Goal: Information Seeking & Learning: Learn about a topic

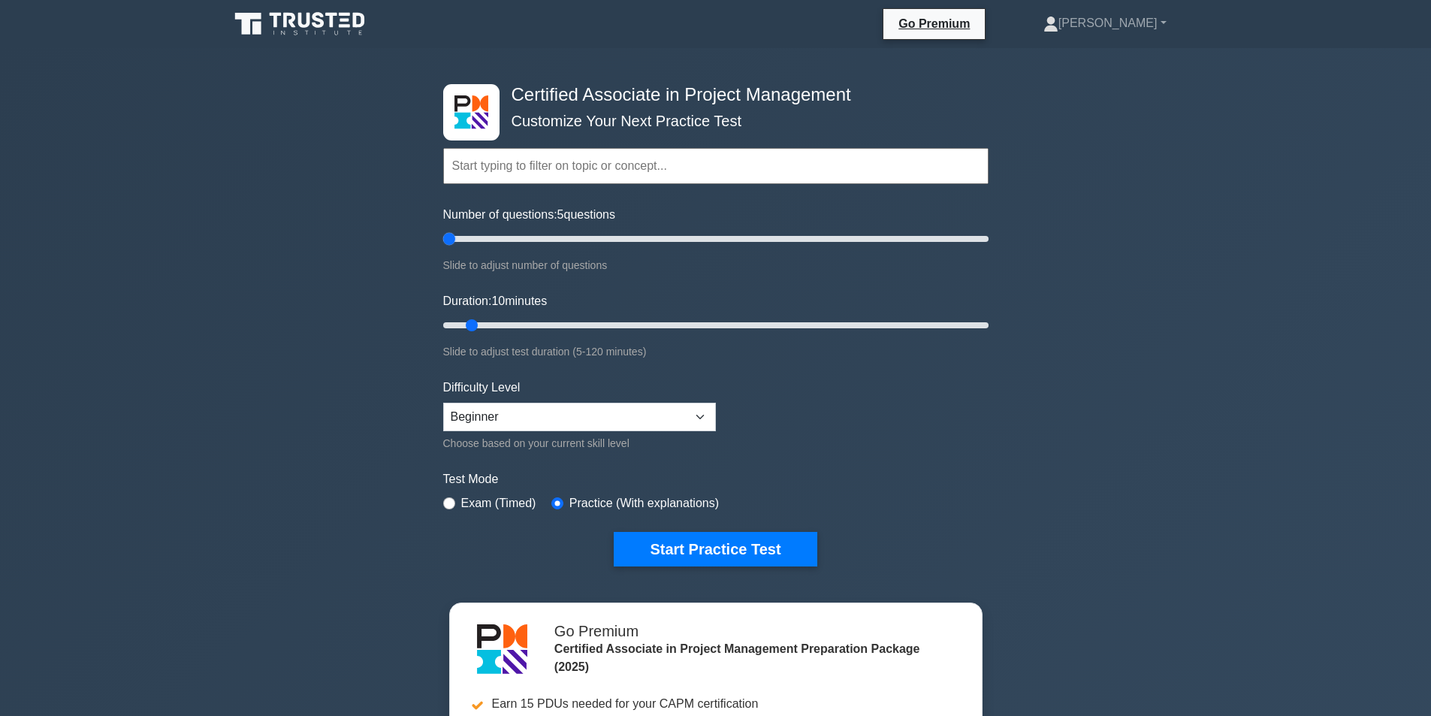
drag, startPoint x: 462, startPoint y: 237, endPoint x: 452, endPoint y: 236, distance: 9.8
type input "5"
click at [452, 236] on input "Number of questions: 5 questions" at bounding box center [715, 239] width 545 height 18
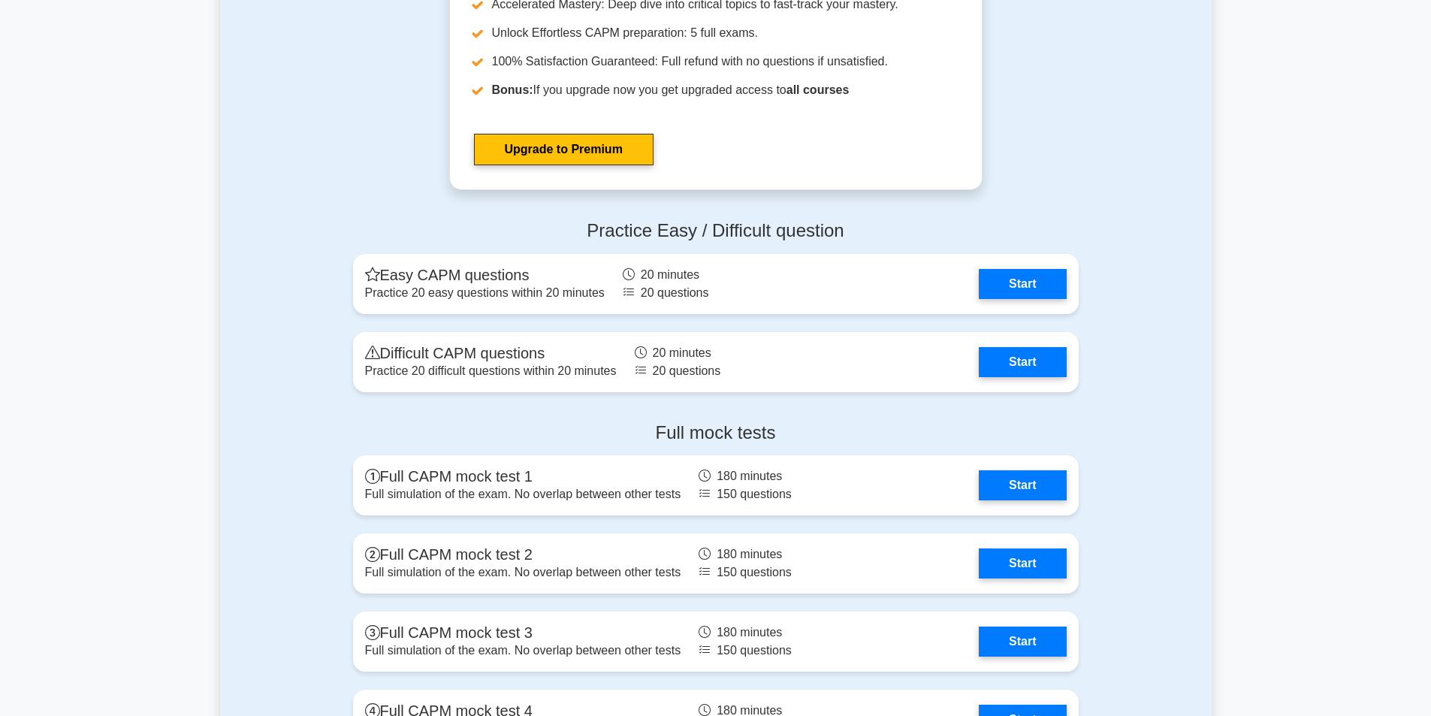
scroll to position [4131, 0]
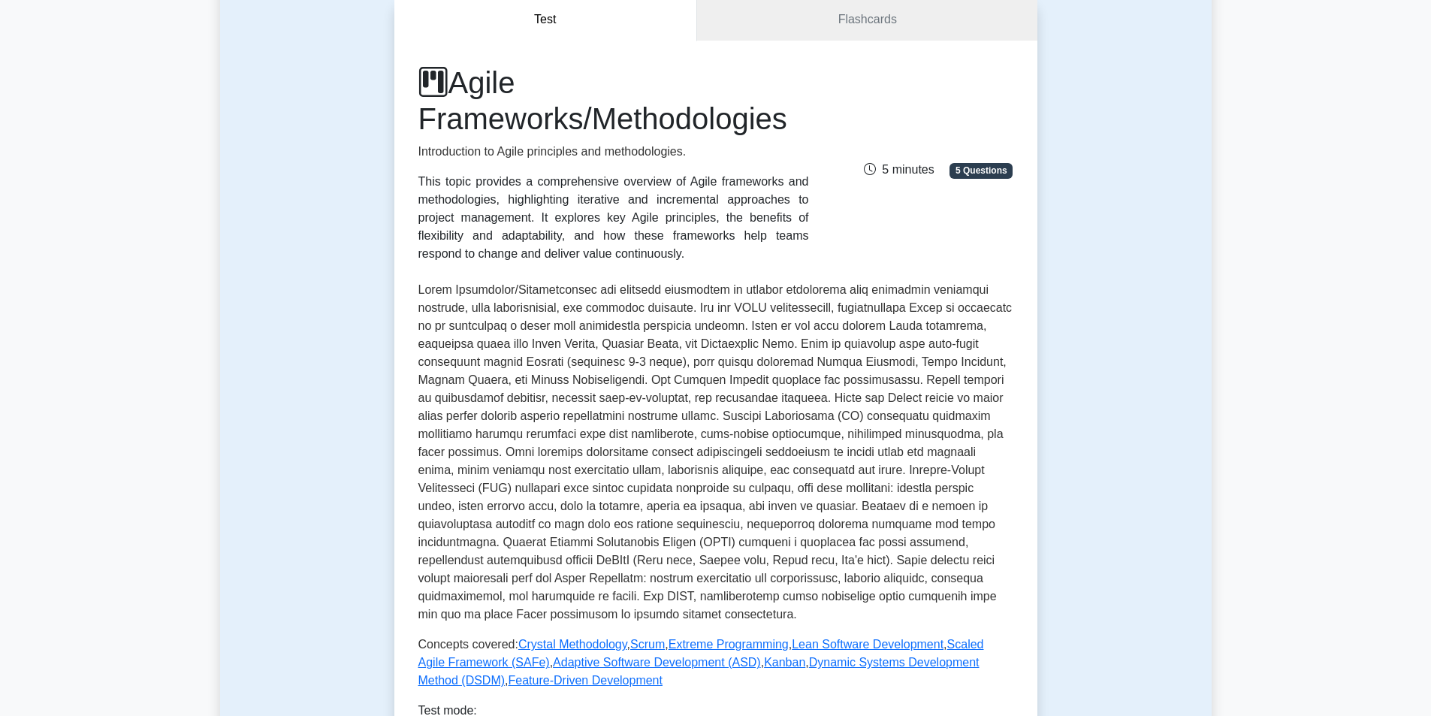
scroll to position [451, 0]
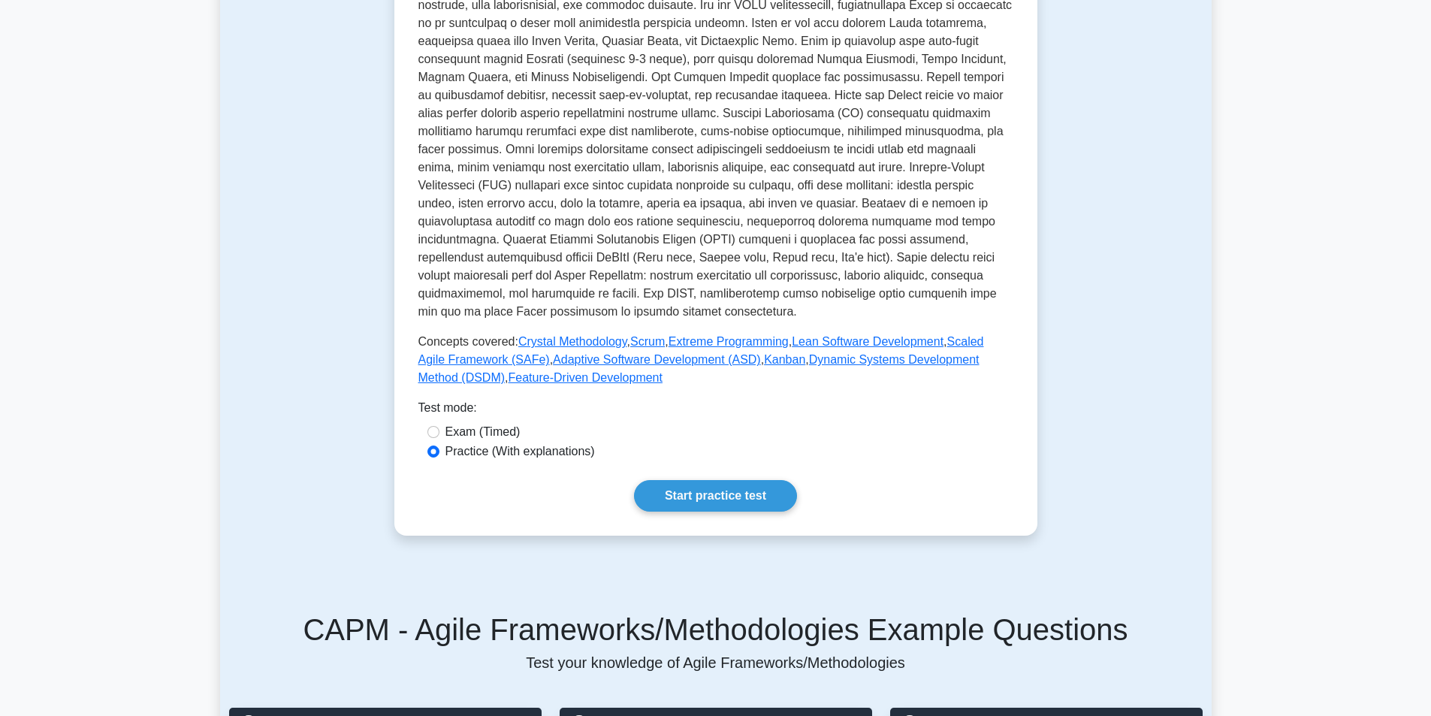
click at [430, 423] on div "Exam (Timed)" at bounding box center [715, 432] width 577 height 18
click at [427, 426] on input "Exam (Timed)" at bounding box center [433, 432] width 12 height 12
radio input "true"
click at [634, 480] on link "Start practice test" at bounding box center [715, 496] width 163 height 32
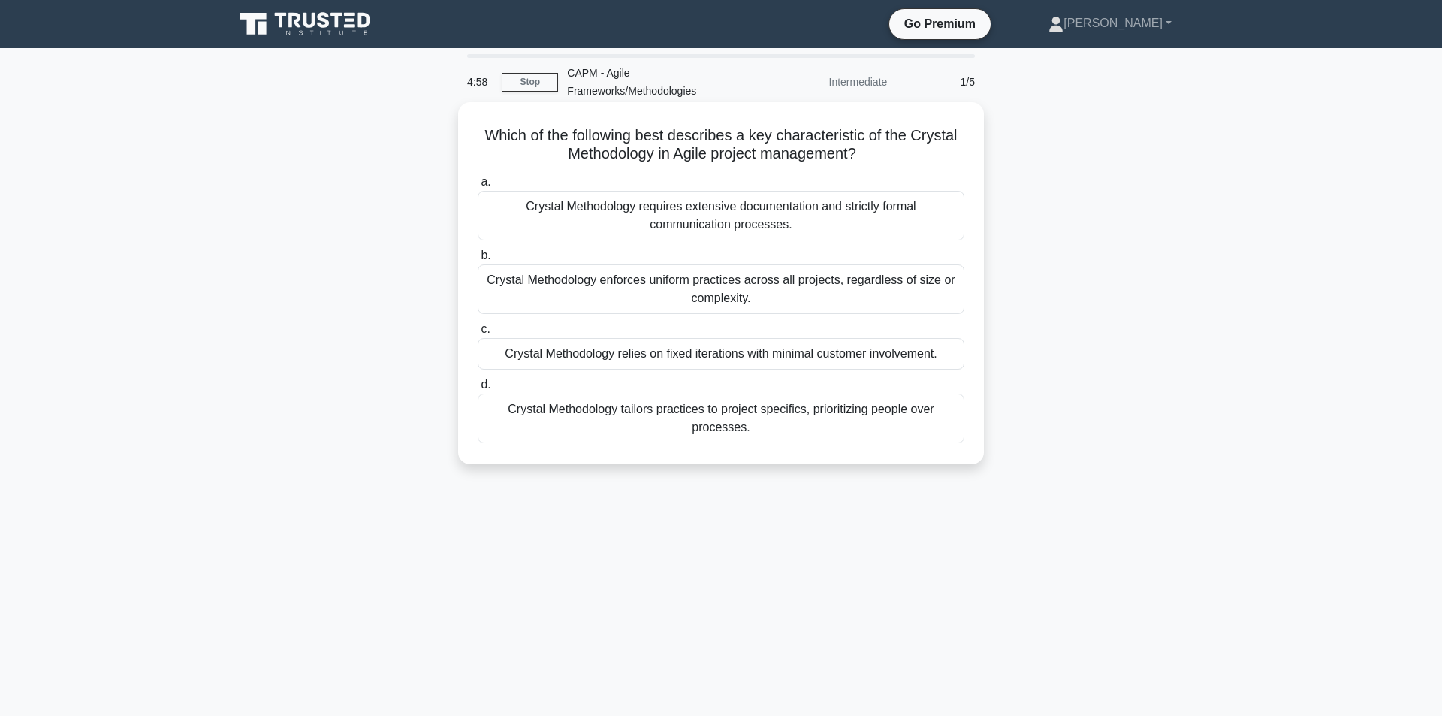
click at [767, 416] on div "Crystal Methodology tailors practices to project specifics, prioritizing people…" at bounding box center [721, 419] width 487 height 50
click at [478, 390] on input "d. Crystal Methodology tailors practices to project specifics, prioritizing peo…" at bounding box center [478, 385] width 0 height 10
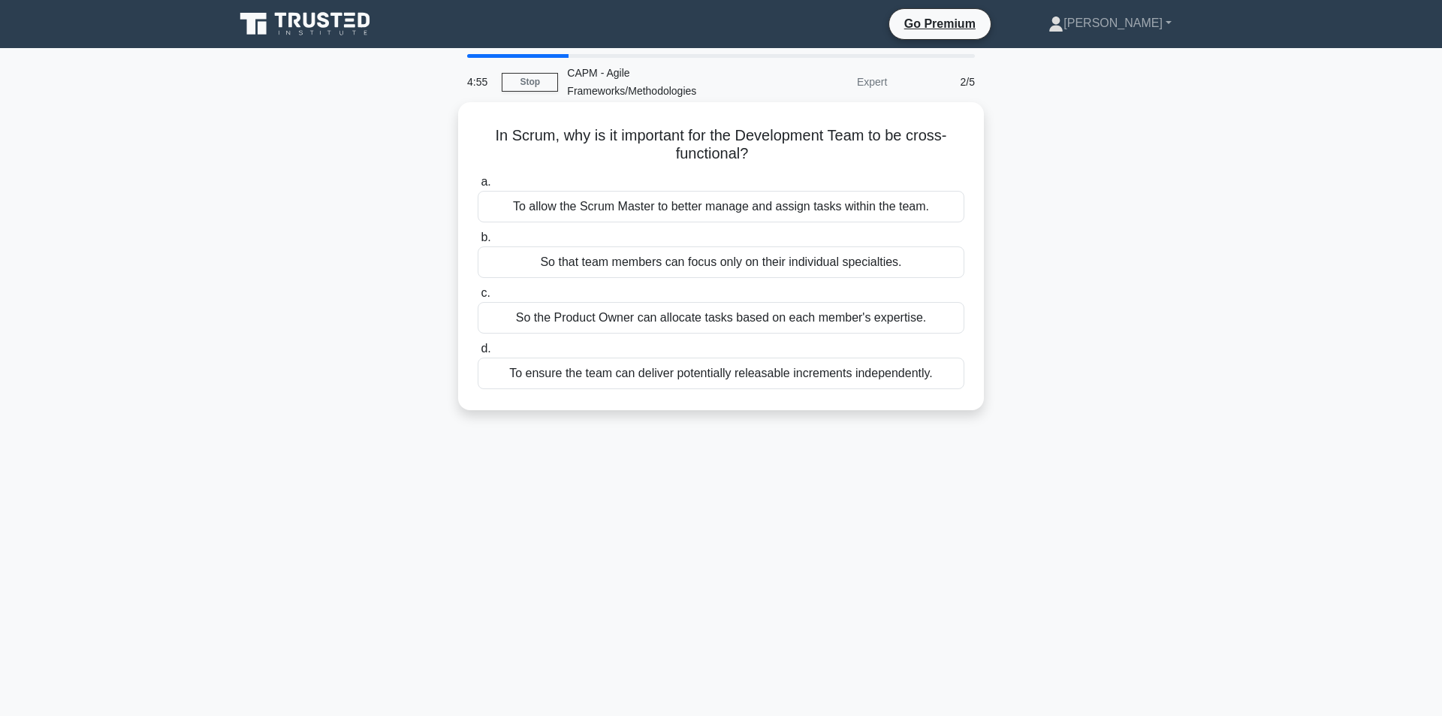
drag, startPoint x: 925, startPoint y: 367, endPoint x: 493, endPoint y: 384, distance: 432.9
click at [584, 387] on div "In Scrum, why is it important for the Development Team to be cross-functional? …" at bounding box center [721, 256] width 514 height 296
drag, startPoint x: 474, startPoint y: 379, endPoint x: 523, endPoint y: 385, distance: 49.8
click at [472, 379] on div "d. To ensure the team can deliver potentially releasable increments independent…" at bounding box center [721, 364] width 505 height 50
drag, startPoint x: 946, startPoint y: 363, endPoint x: 481, endPoint y: 125, distance: 522.3
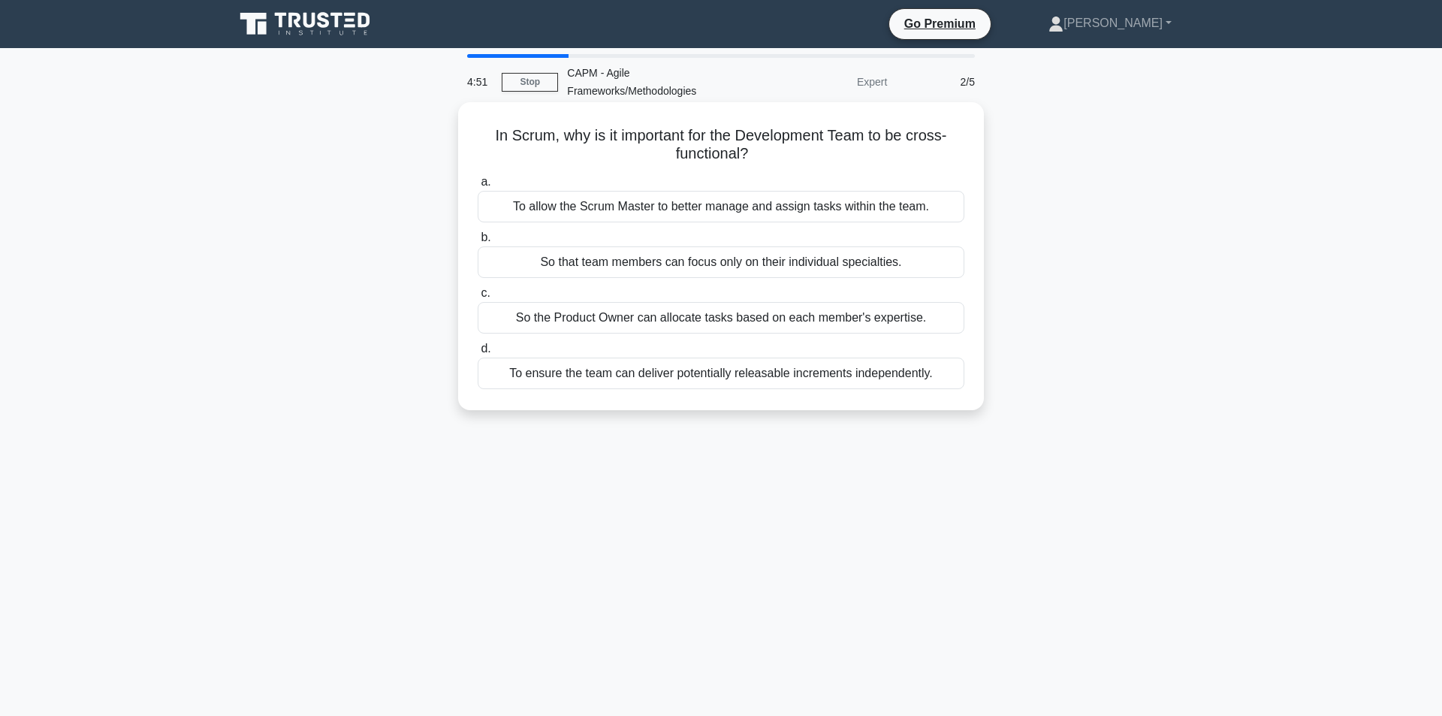
click at [481, 125] on div "In Scrum, why is it important for the Development Team to be cross-functional? …" at bounding box center [721, 256] width 514 height 296
copy div "In Scrum, why is it important for the Development Team to be cross-functional? …"
click at [698, 369] on div "To ensure the team can deliver potentially releasable increments independently." at bounding box center [721, 373] width 487 height 32
click at [478, 354] on input "d. To ensure the team can deliver potentially releasable increments independent…" at bounding box center [478, 349] width 0 height 10
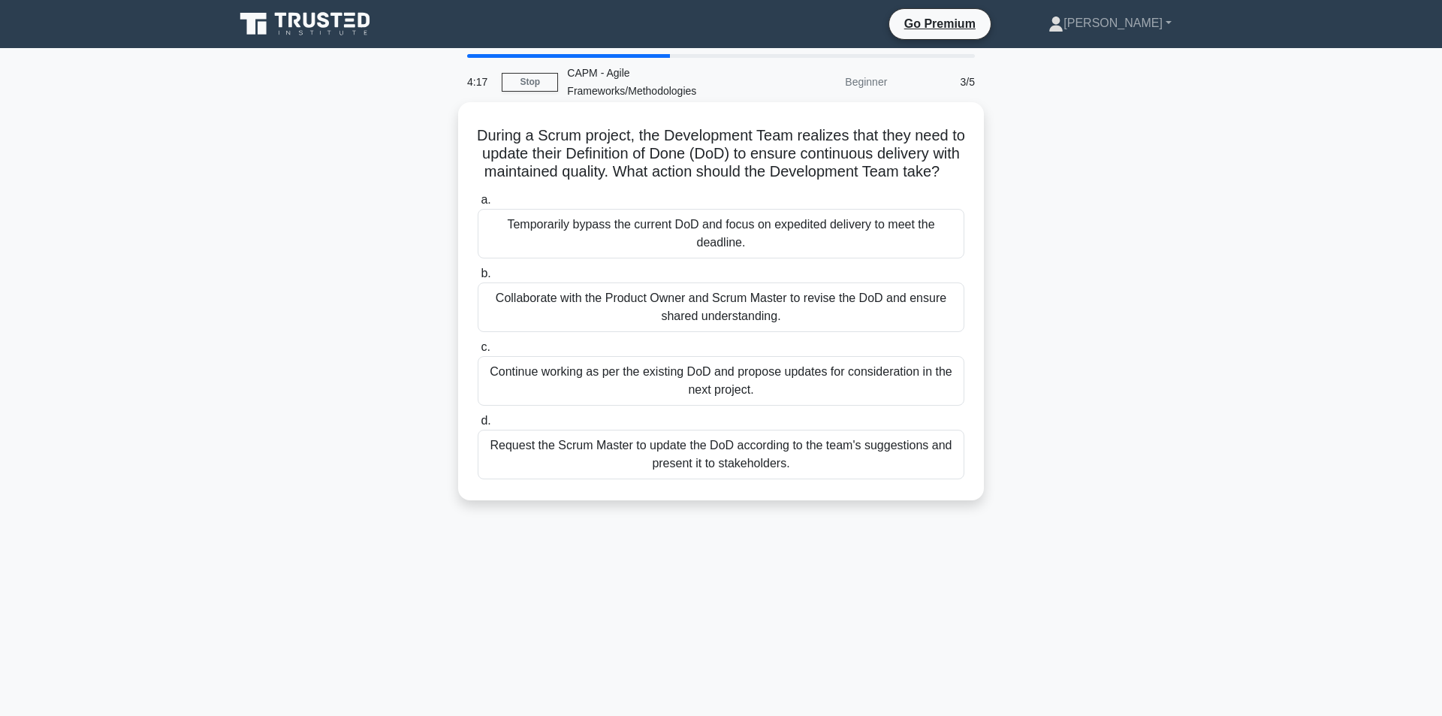
drag, startPoint x: 813, startPoint y: 486, endPoint x: 478, endPoint y: 119, distance: 496.5
click at [478, 119] on div "During a Scrum project, the Development Team realizes that they need to update …" at bounding box center [721, 301] width 514 height 386
copy div "During a Scrum project, the Development Team realizes that they need to update …"
click at [697, 233] on div "Temporarily bypass the current DoD and focus on expedited delivery to meet the …" at bounding box center [721, 234] width 487 height 50
click at [478, 205] on input "a. Temporarily bypass the current DoD and focus on expedited delivery to meet t…" at bounding box center [478, 200] width 0 height 10
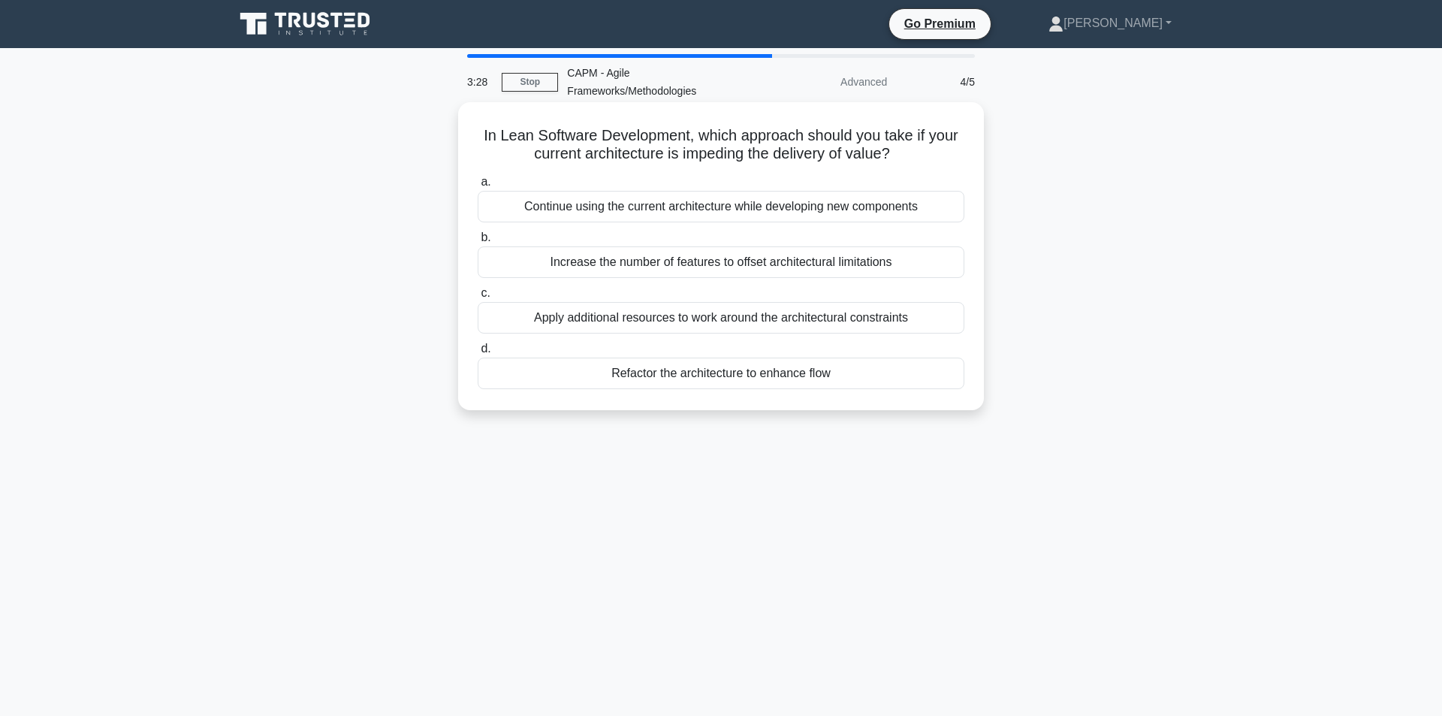
drag, startPoint x: 846, startPoint y: 369, endPoint x: 473, endPoint y: 119, distance: 449.3
click at [473, 119] on div "In Lean Software Development, which approach should you take if your current ar…" at bounding box center [721, 256] width 514 height 296
copy div "In Lean Software Development, which approach should you take if your current ar…"
click at [723, 252] on div "Increase the number of features to offset architectural limitations" at bounding box center [721, 262] width 487 height 32
click at [478, 243] on input "b. Increase the number of features to offset architectural limitations" at bounding box center [478, 238] width 0 height 10
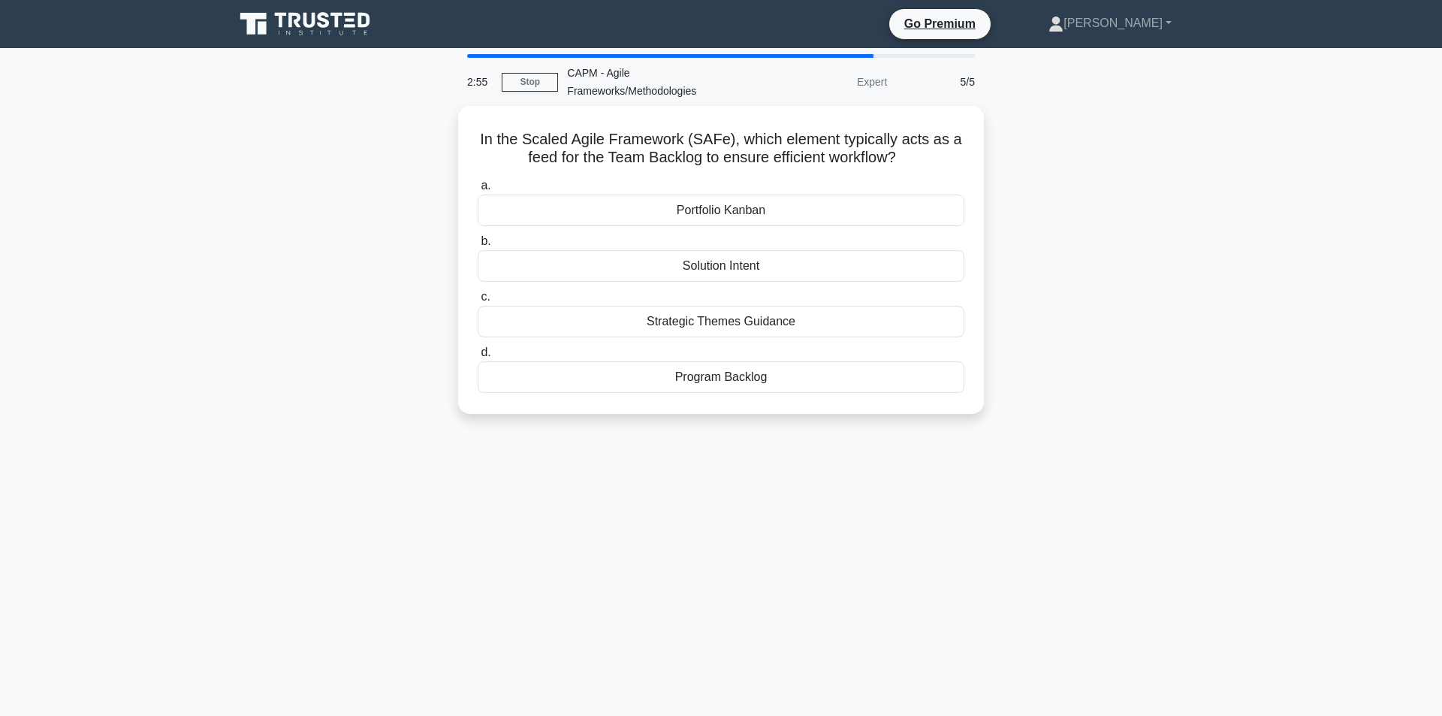
drag, startPoint x: 809, startPoint y: 369, endPoint x: 450, endPoint y: 122, distance: 435.4
click at [450, 122] on div "In the Scaled Agile Framework (SAFe), which element typically acts as a feed fo…" at bounding box center [720, 269] width 991 height 326
copy div "In the Scaled Agile Framework (SAFe), which element typically acts as a feed fo…"
click at [762, 368] on div "Program Backlog" at bounding box center [721, 373] width 487 height 32
click at [478, 354] on input "d. Program Backlog" at bounding box center [478, 349] width 0 height 10
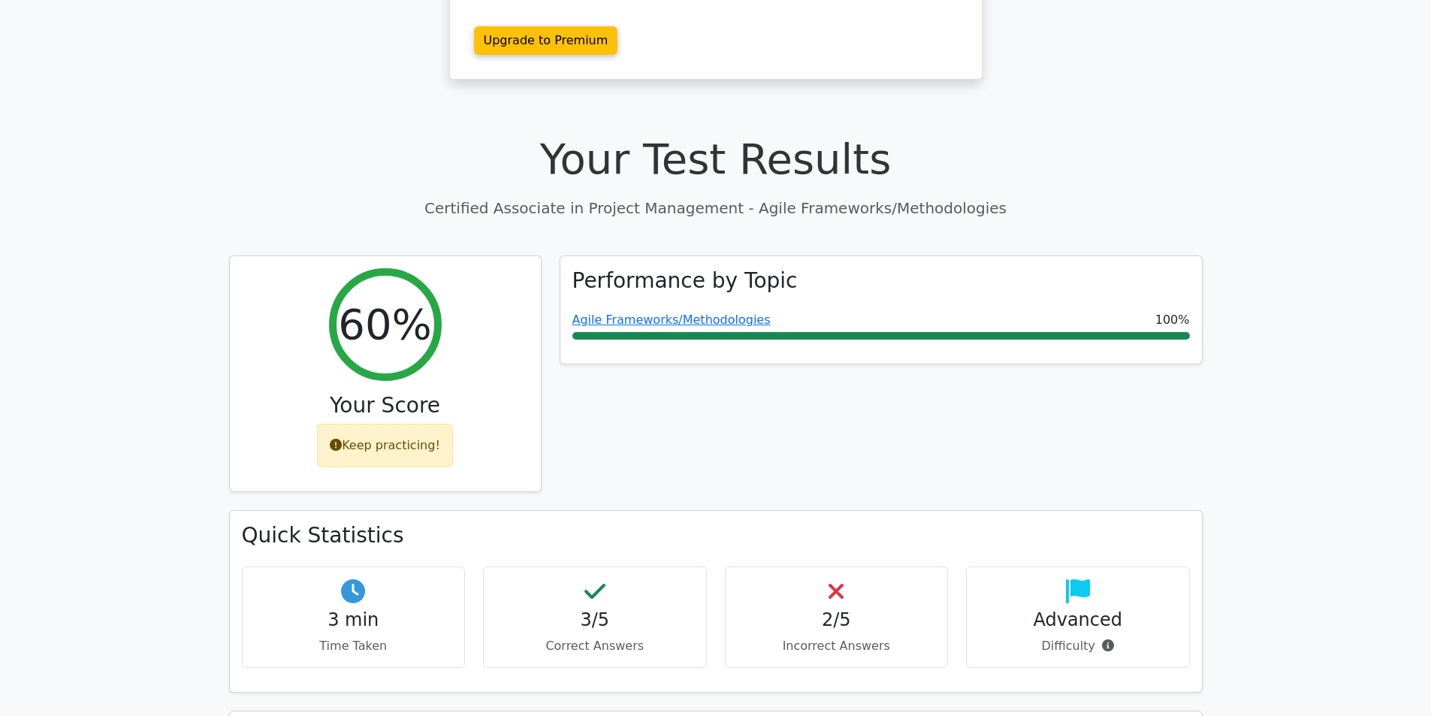
scroll to position [526, 0]
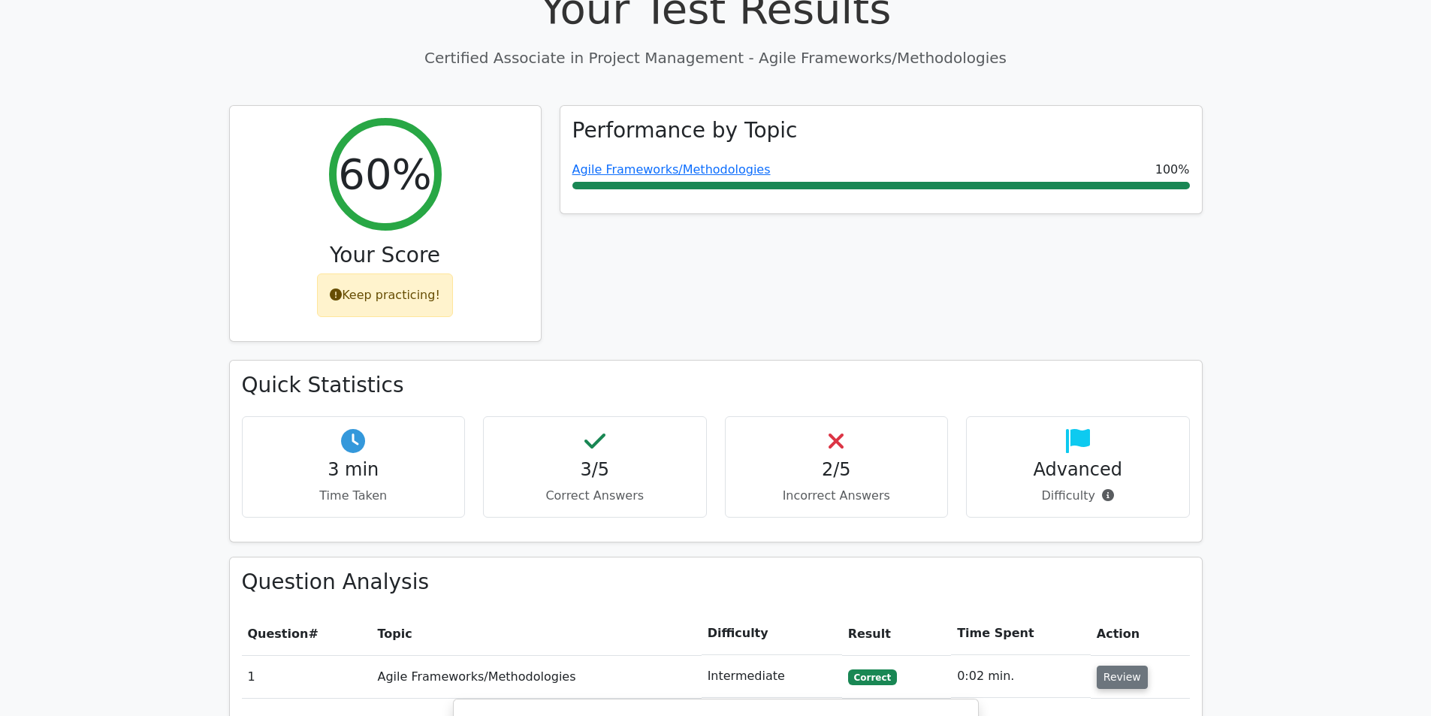
click at [1106, 665] on button "Review" at bounding box center [1122, 676] width 51 height 23
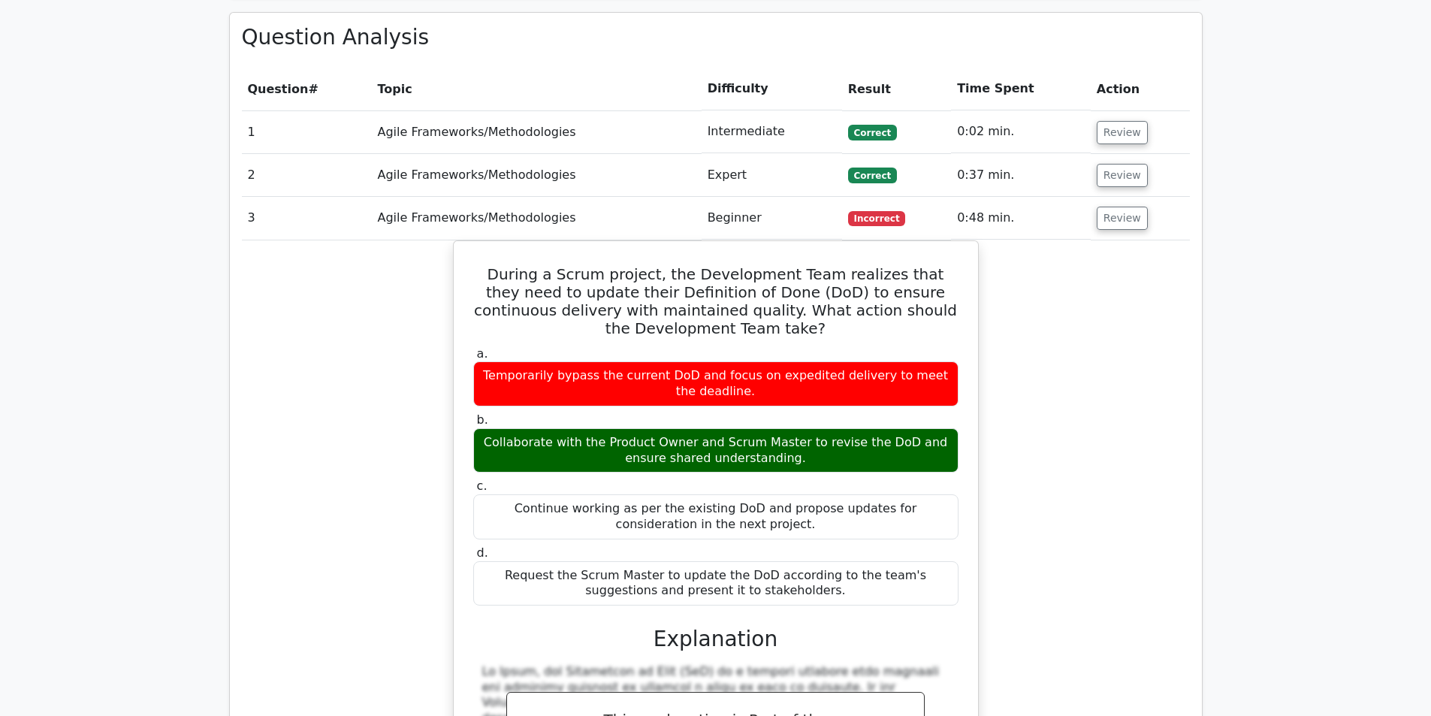
scroll to position [999, 0]
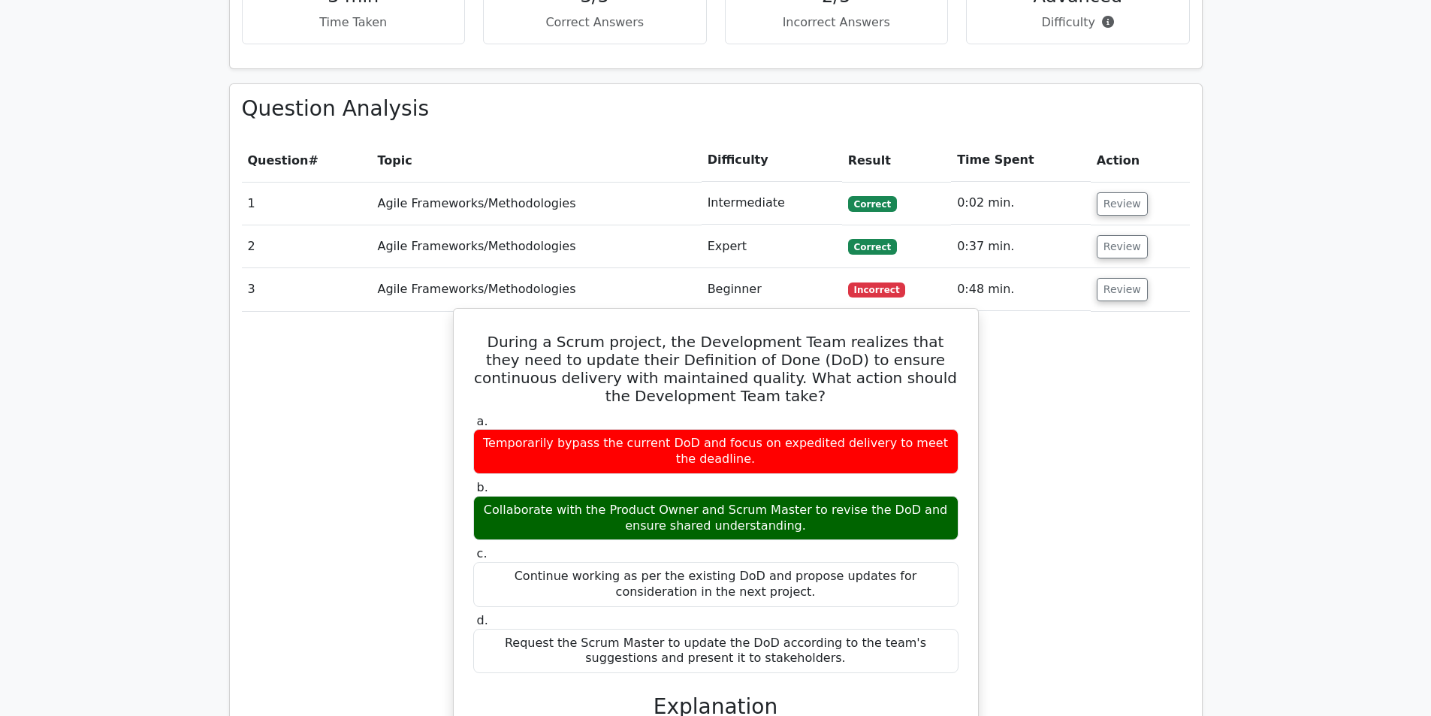
drag, startPoint x: 870, startPoint y: 584, endPoint x: 468, endPoint y: 117, distance: 616.2
click at [469, 315] on div "During a Scrum project, the Development Team realizes that they need to update …" at bounding box center [716, 691] width 512 height 753
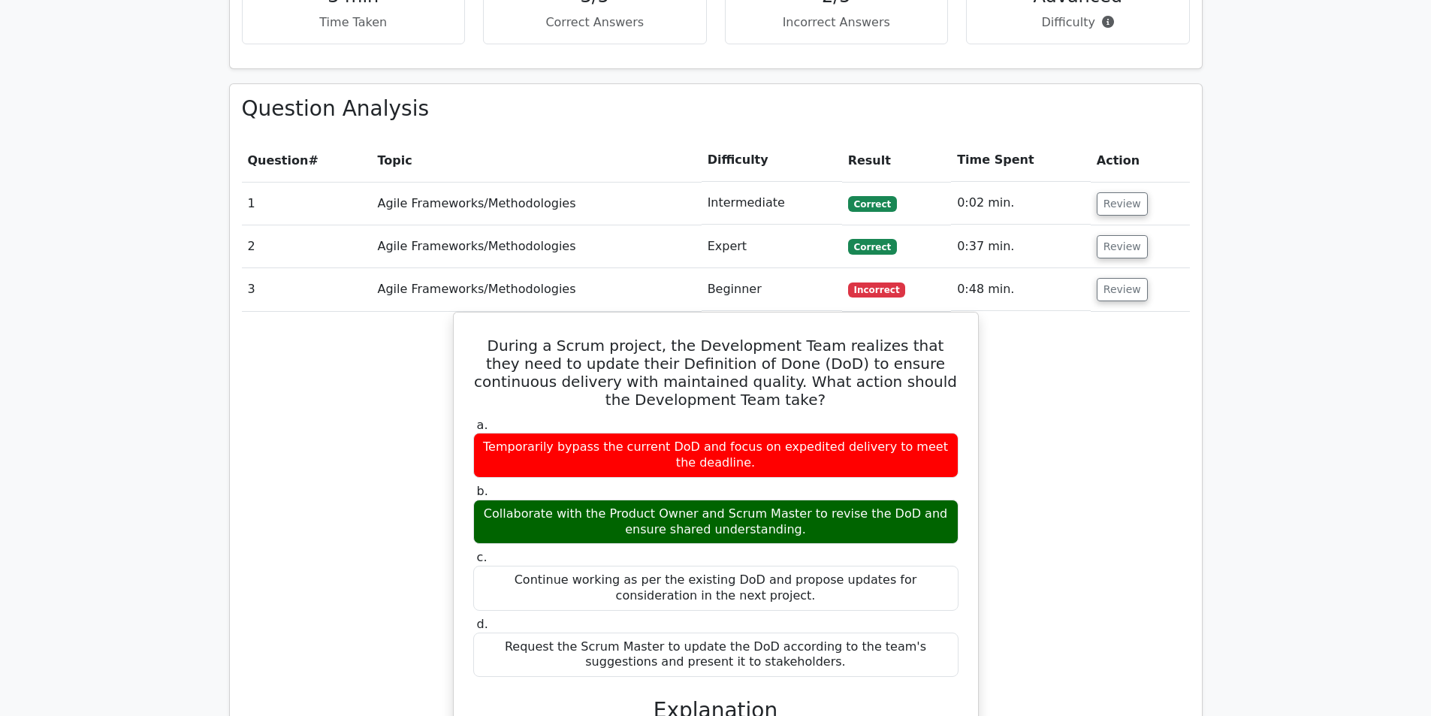
copy div "During a Scrum project, the Development Team realizes that they need to update …"
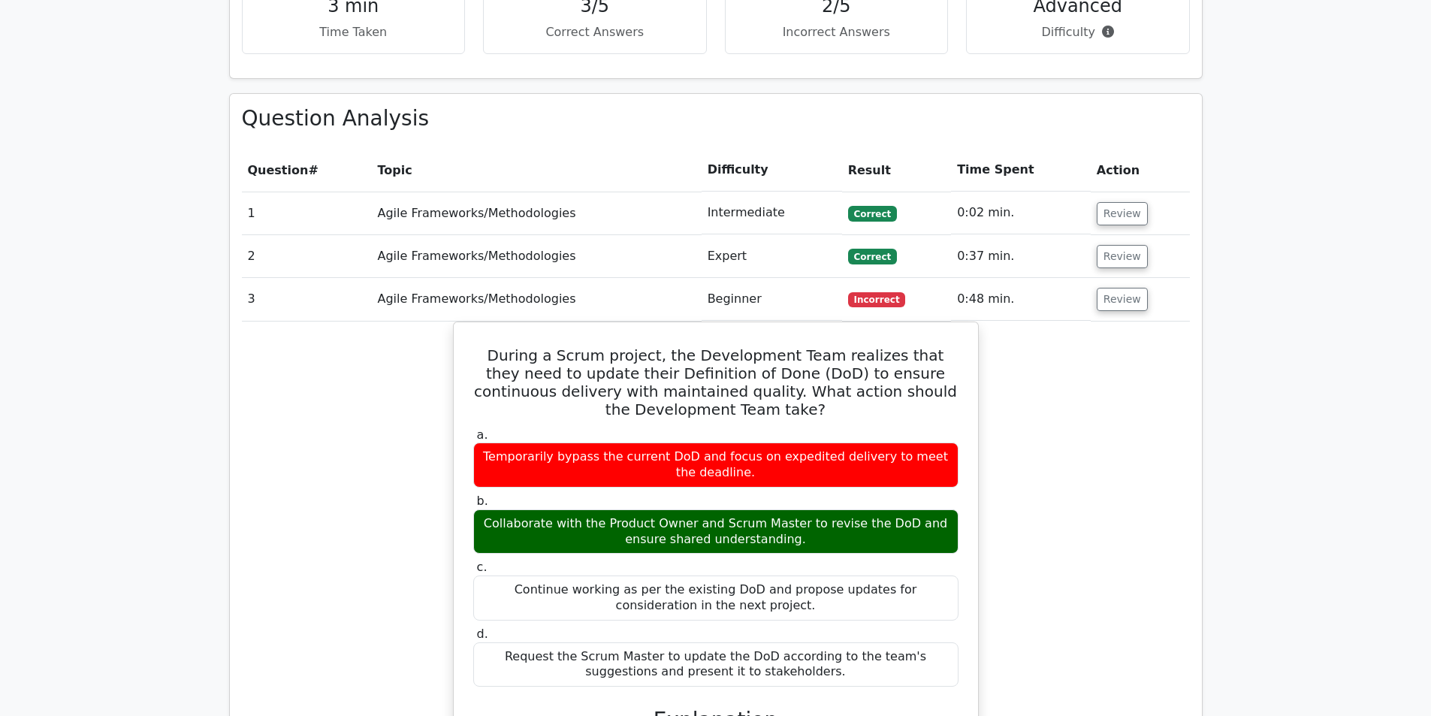
scroll to position [924, 0]
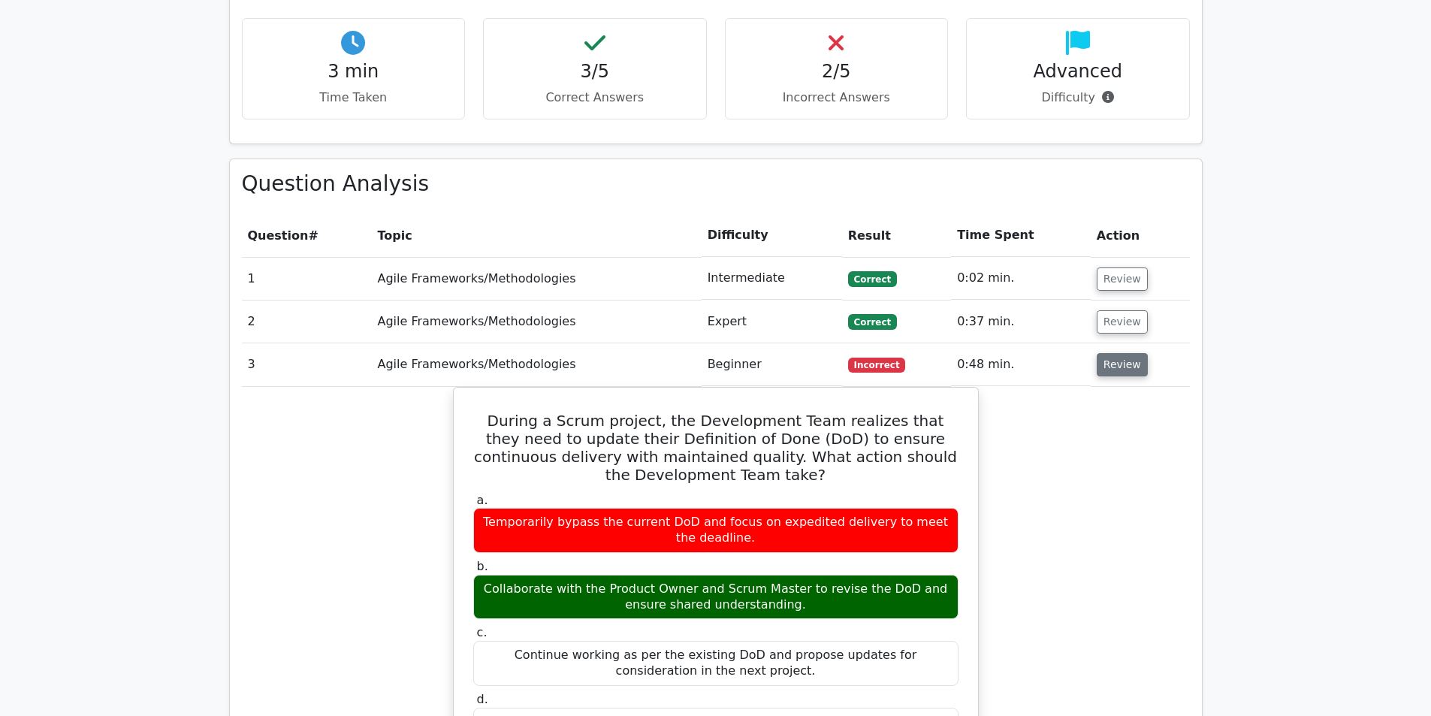
click at [1113, 353] on button "Review" at bounding box center [1122, 364] width 51 height 23
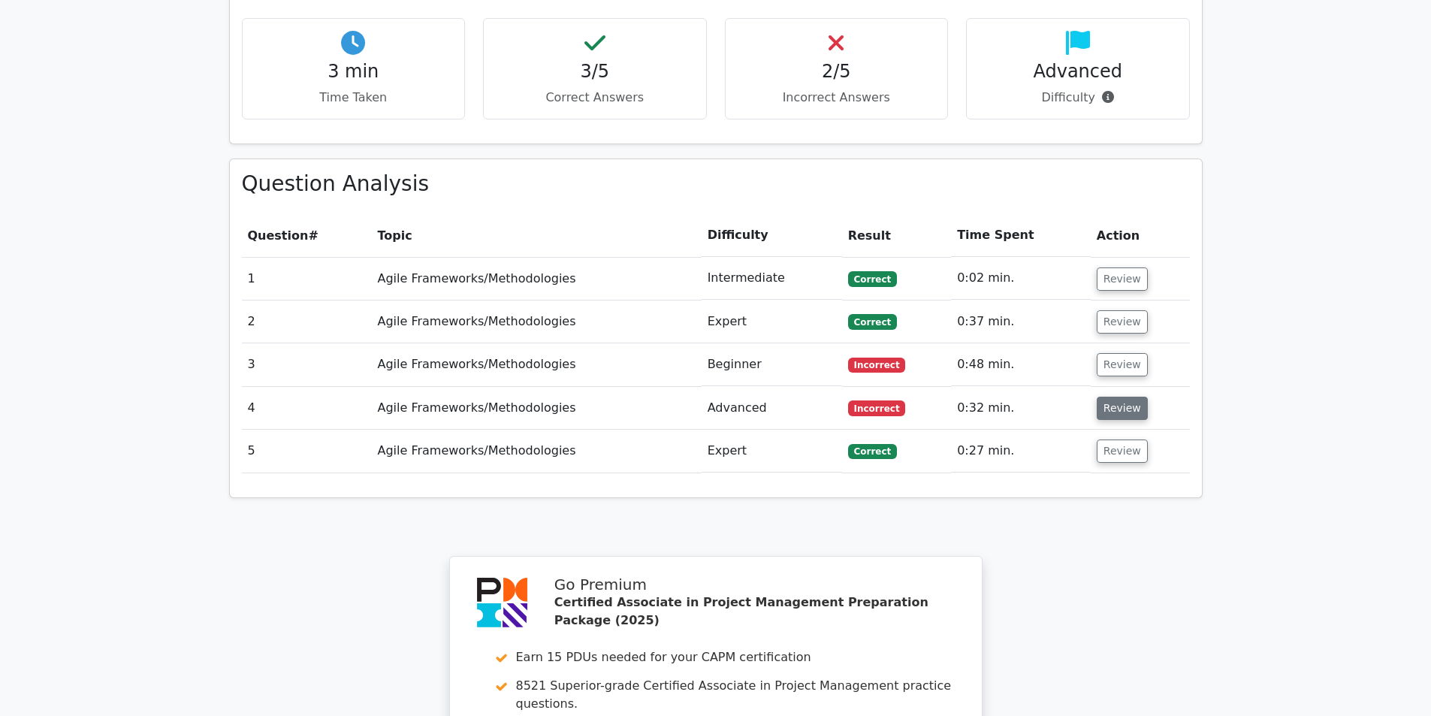
click at [1119, 397] on button "Review" at bounding box center [1122, 408] width 51 height 23
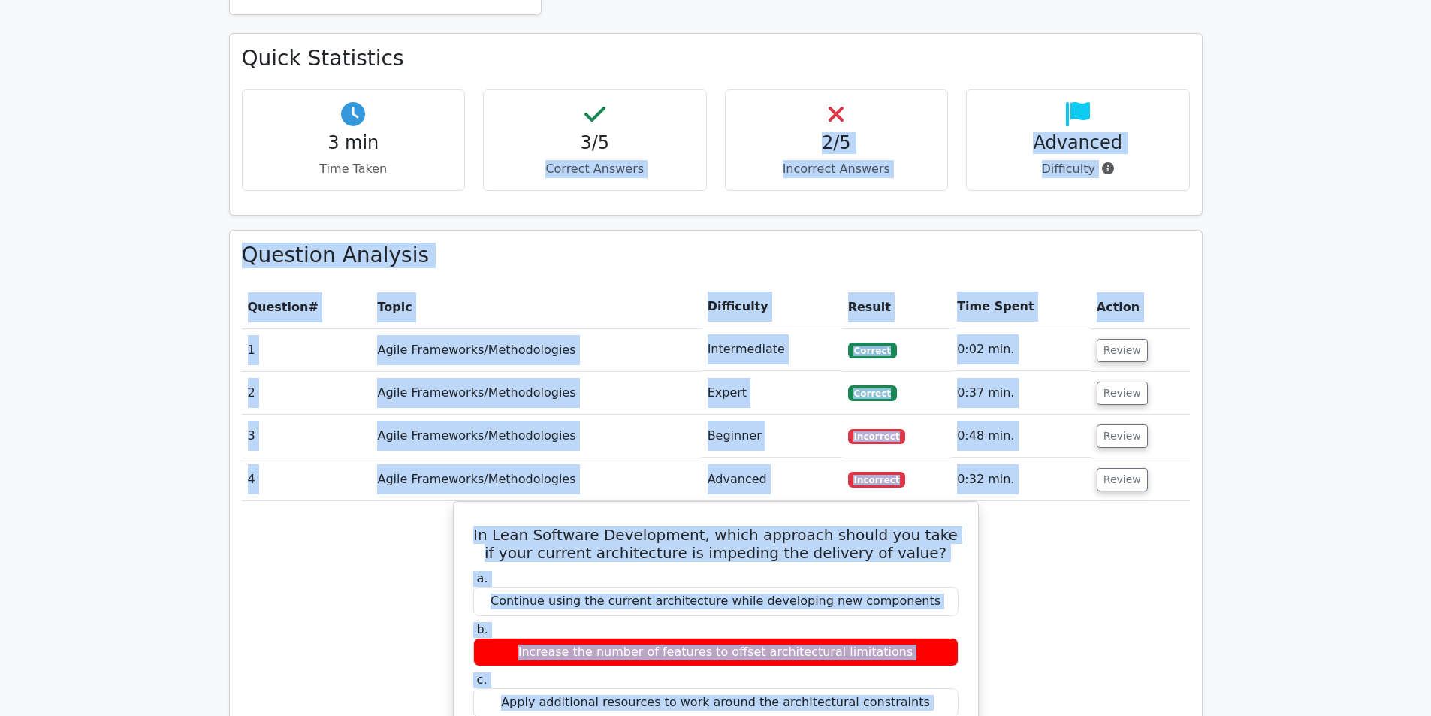
scroll to position [807, 0]
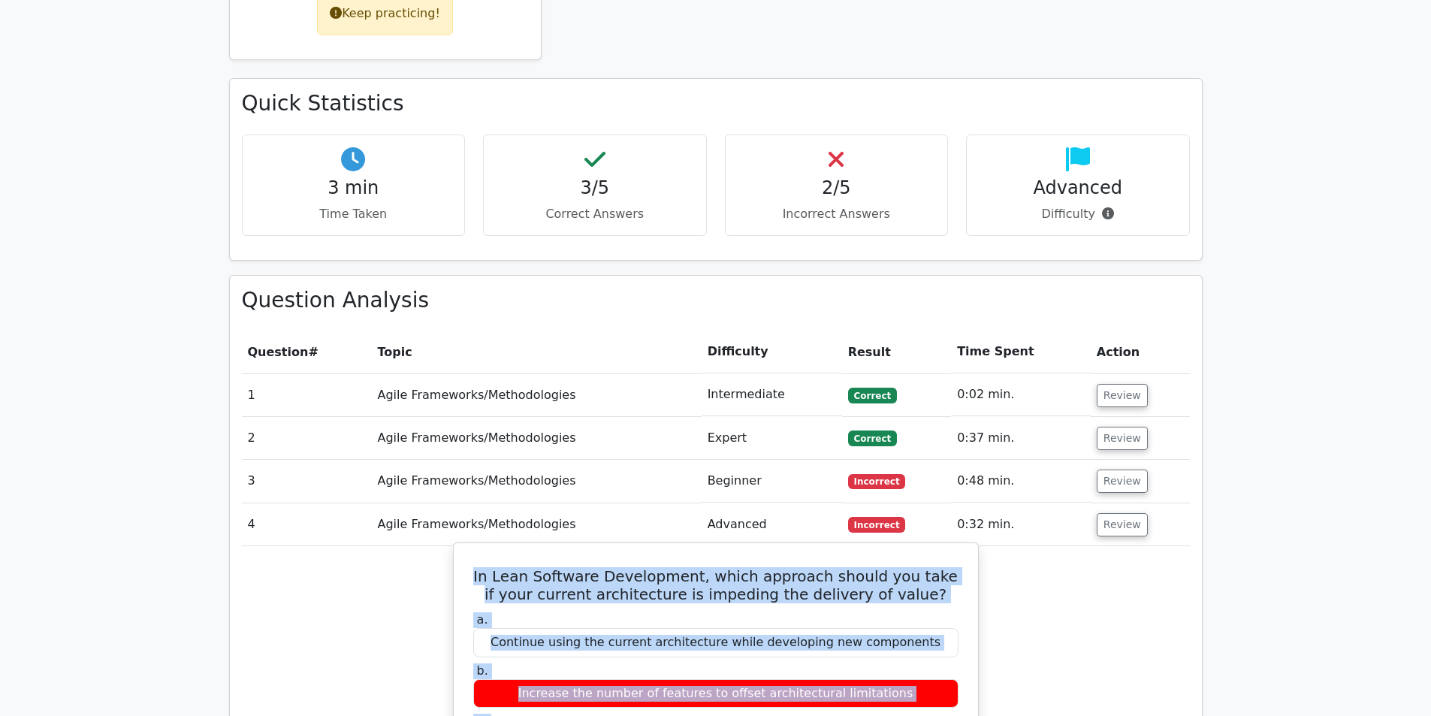
drag, startPoint x: 761, startPoint y: 491, endPoint x: 453, endPoint y: 365, distance: 332.8
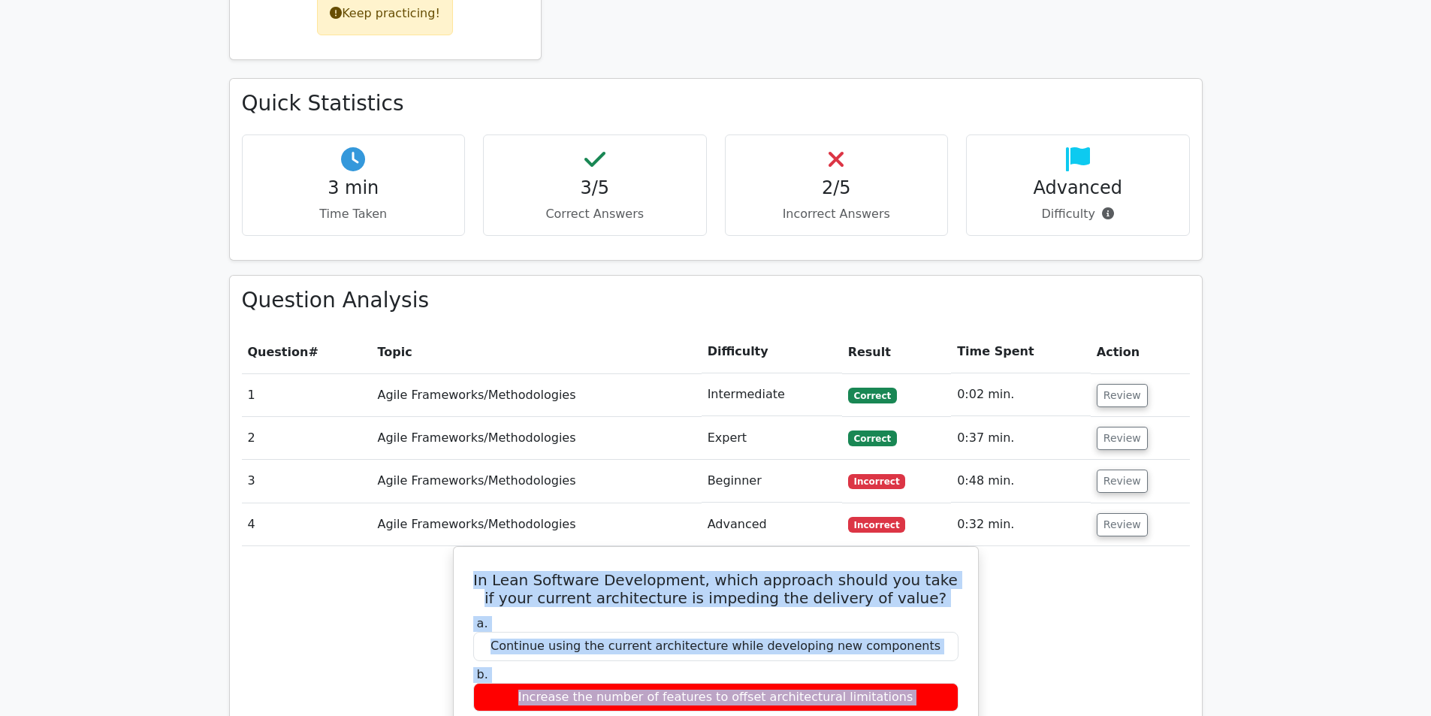
copy div "In Lean Software Development, which approach should you take if your current ar…"
